Goal: Information Seeking & Learning: Understand process/instructions

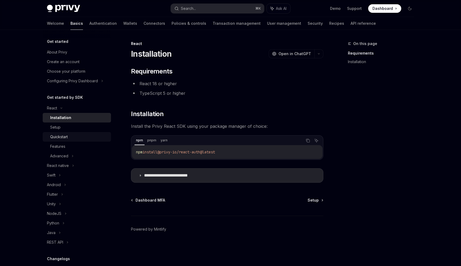
click at [76, 141] on link "Quickstart" at bounding box center [77, 137] width 68 height 10
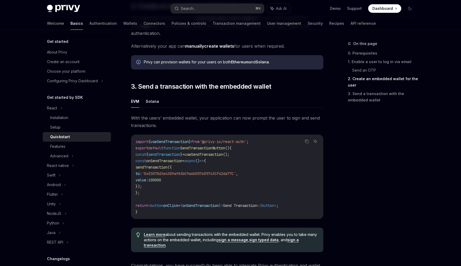
scroll to position [416, 0]
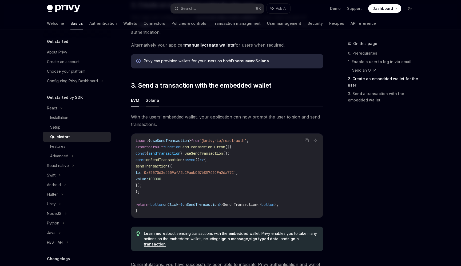
click at [155, 106] on button "Solana" at bounding box center [152, 100] width 13 height 13
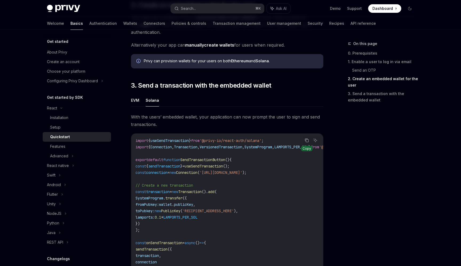
click at [308, 143] on icon "Copy the contents from the code block" at bounding box center [307, 140] width 4 height 4
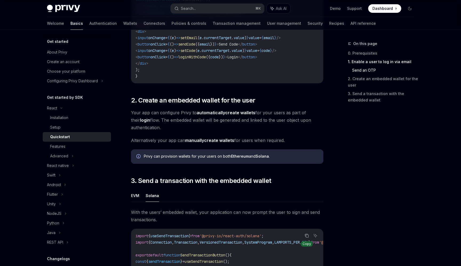
scroll to position [319, 0]
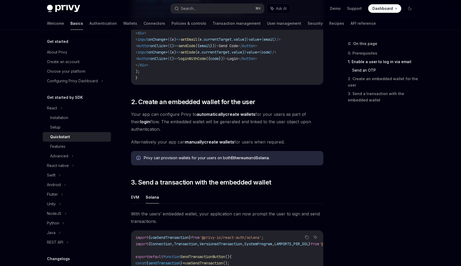
click at [211, 143] on link "manually create wallets" at bounding box center [209, 143] width 49 height 6
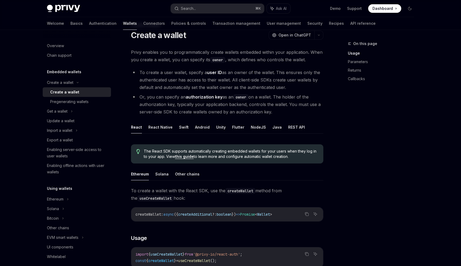
scroll to position [33, 0]
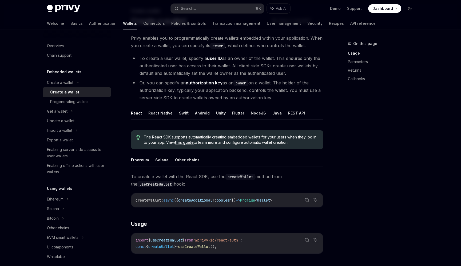
click at [164, 160] on button "Solana" at bounding box center [161, 160] width 13 height 13
type textarea "*"
